Goal: Navigation & Orientation: Find specific page/section

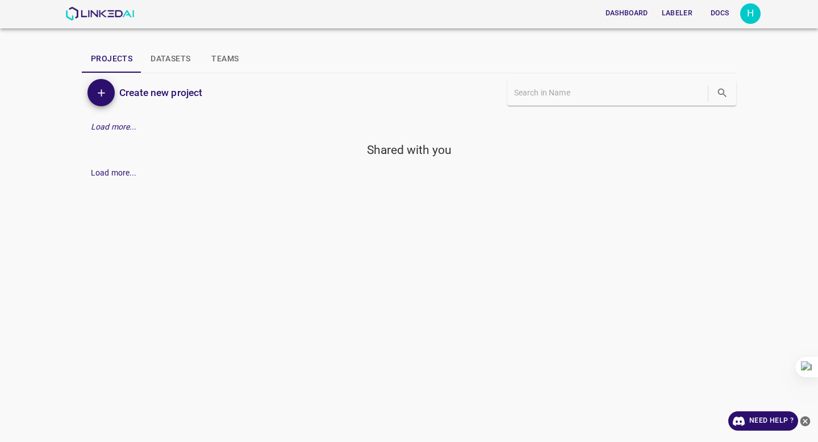
click at [127, 54] on button "Projects" at bounding box center [112, 58] width 60 height 27
